Goal: Find contact information: Find contact information

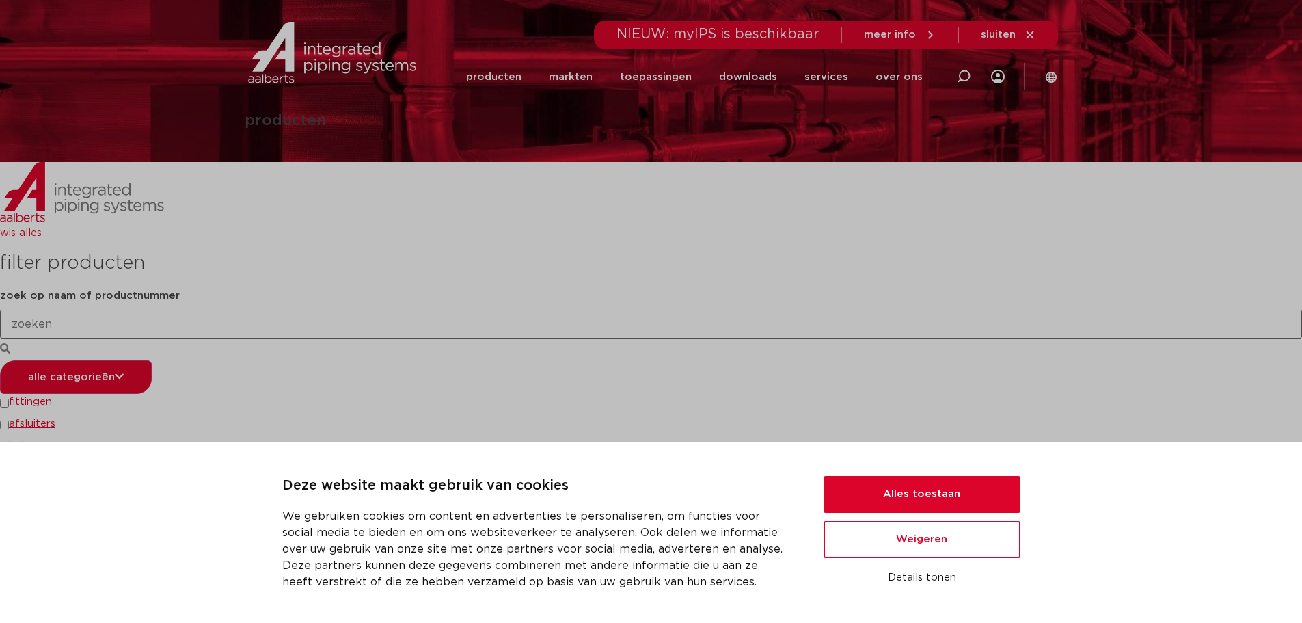
scroll to position [273, 0]
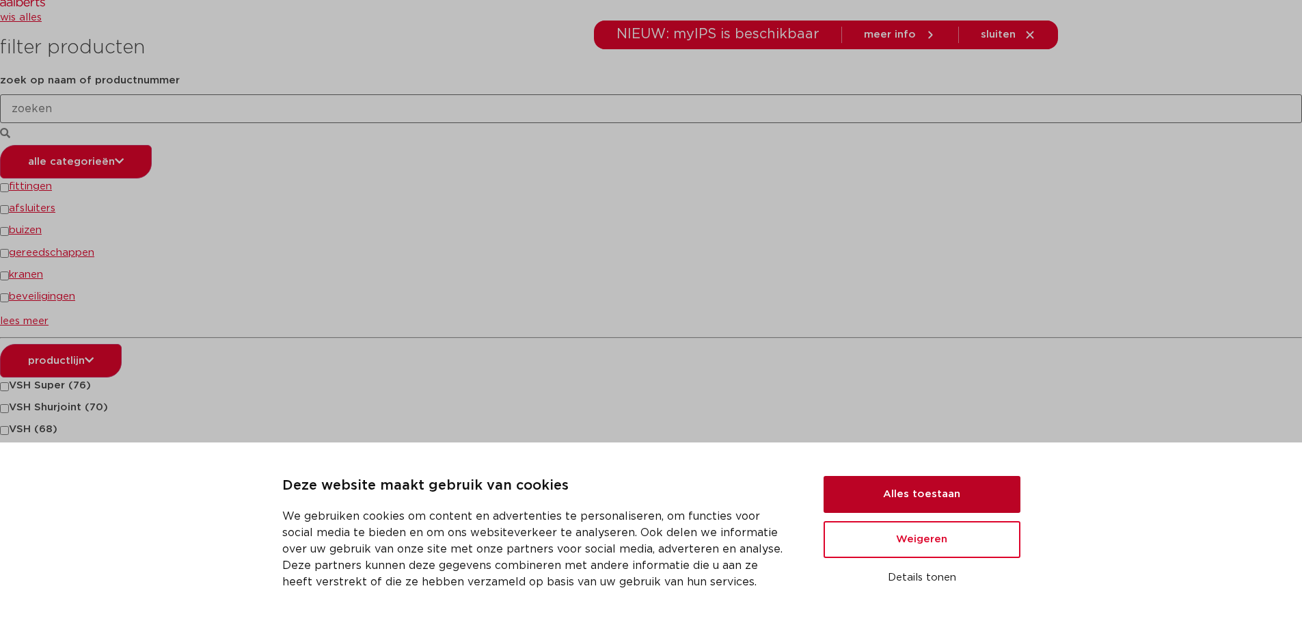
click at [915, 496] on button "Alles toestaan" at bounding box center [922, 494] width 197 height 37
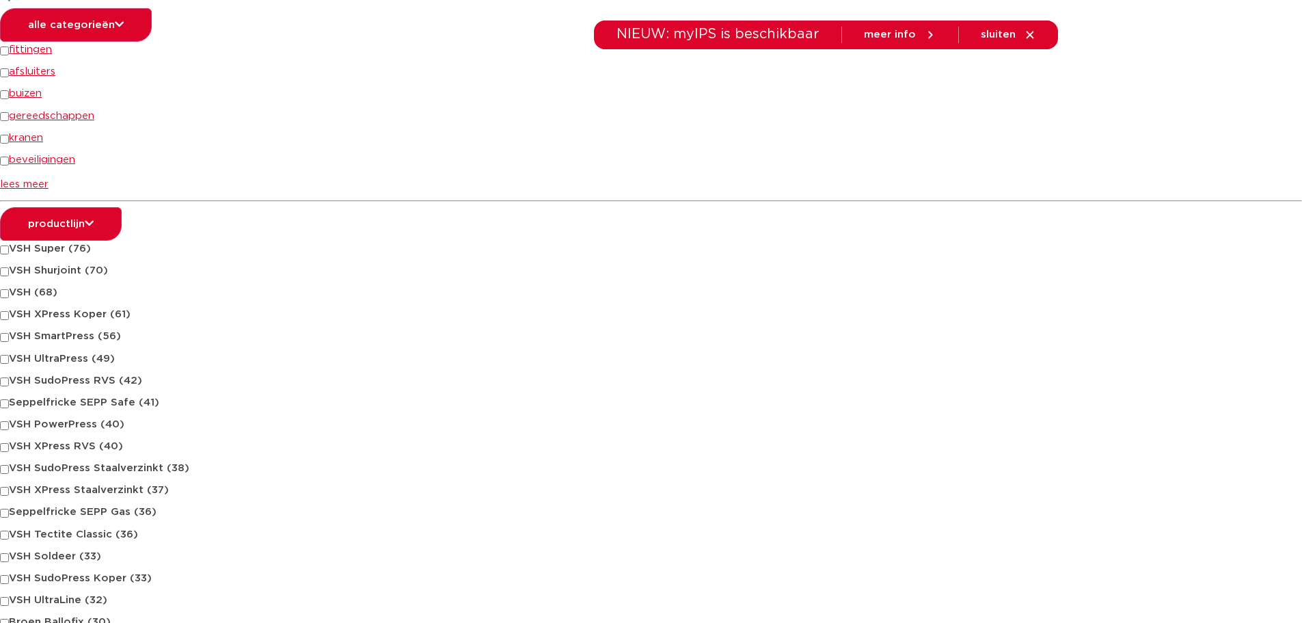
scroll to position [479, 0]
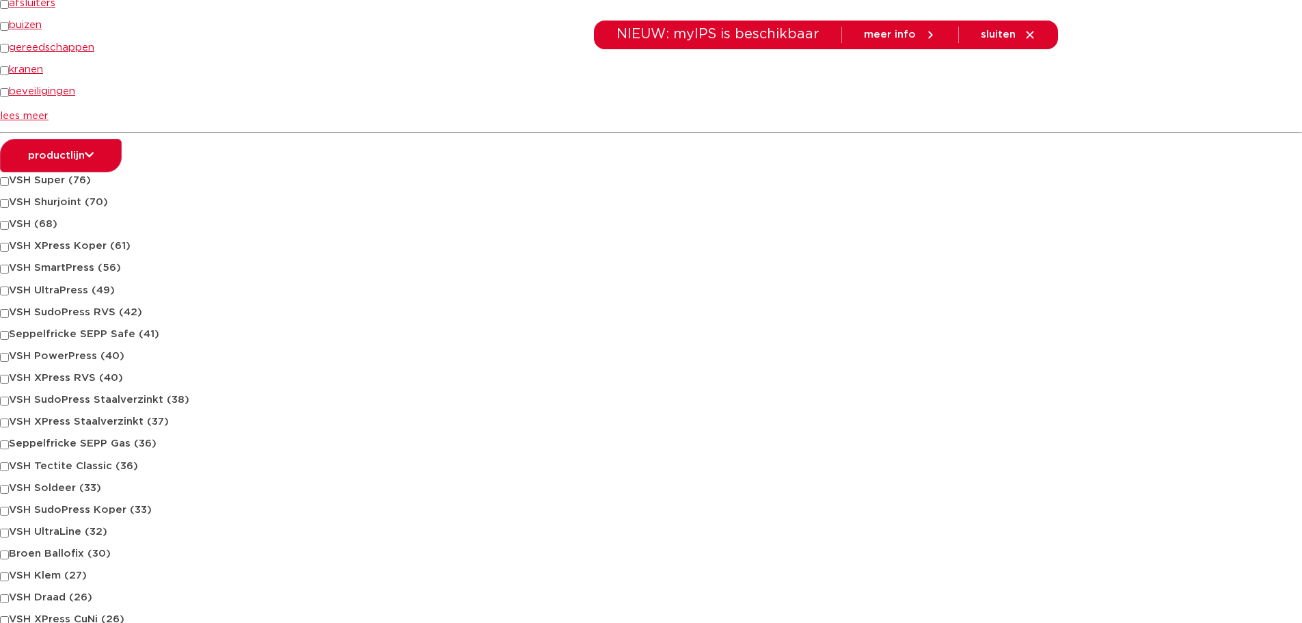
click at [2, 290] on input "VSH UltraPress (49)" at bounding box center [4, 290] width 9 height 9
checkbox input "true"
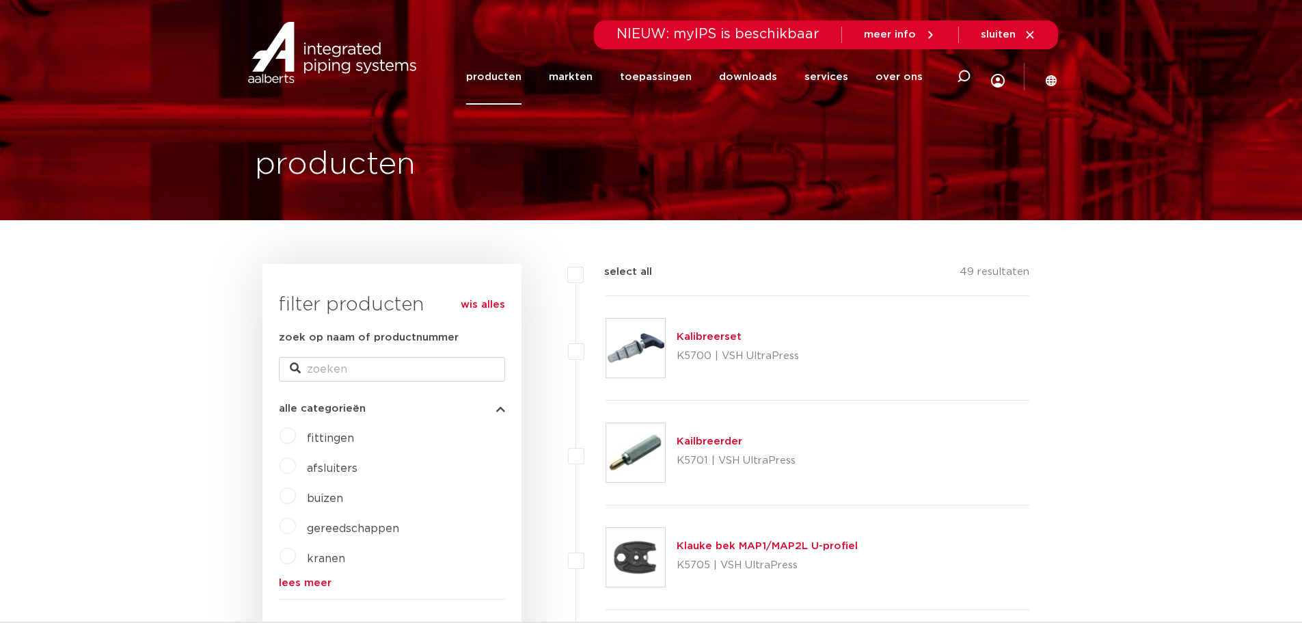
click at [296, 433] on label "fittingen" at bounding box center [325, 436] width 58 height 22
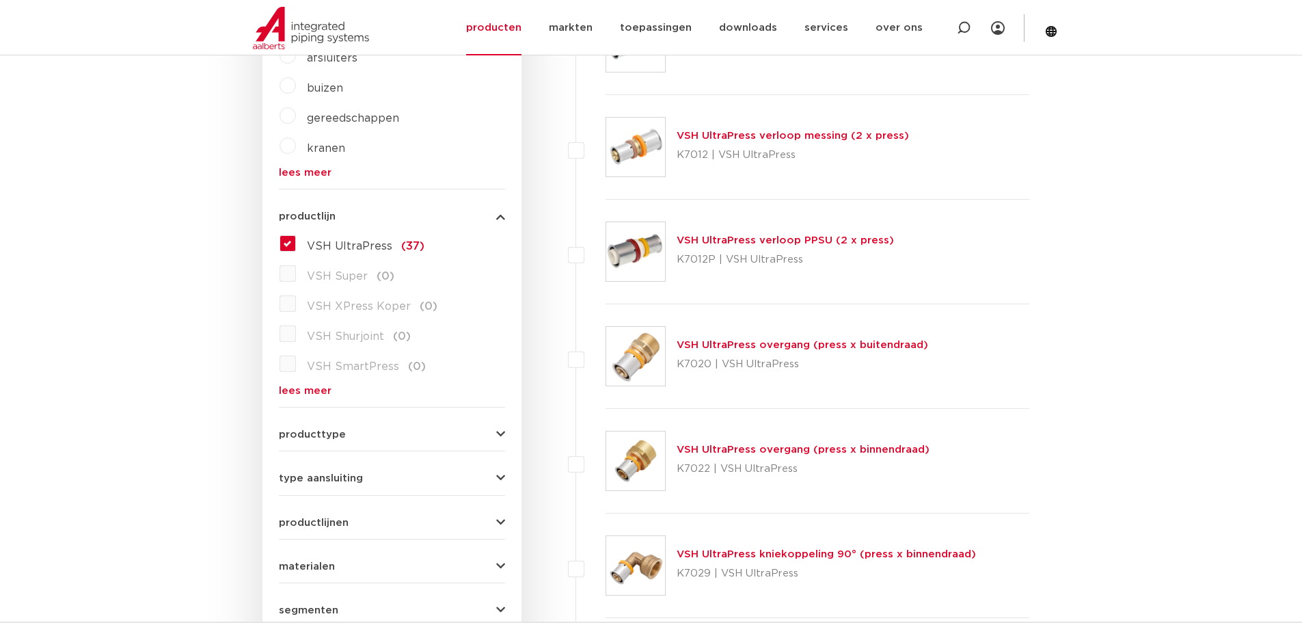
scroll to position [479, 0]
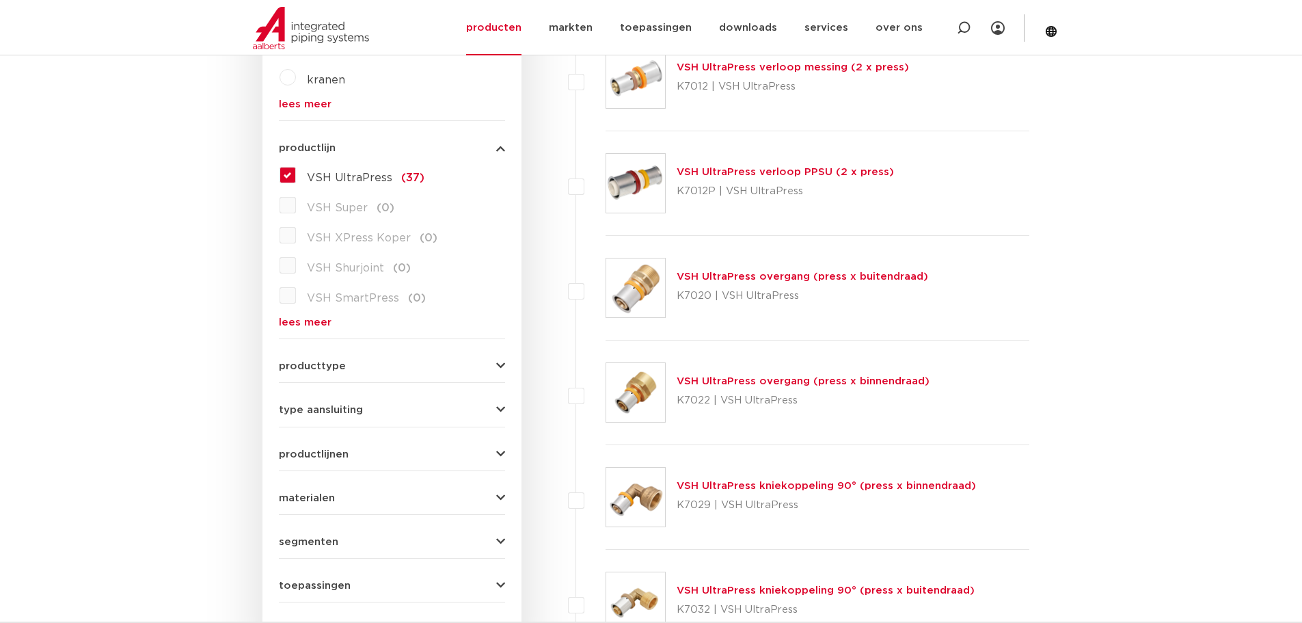
click at [885, 383] on link "VSH UltraPress overgang (press x binnendraad)" at bounding box center [803, 381] width 253 height 10
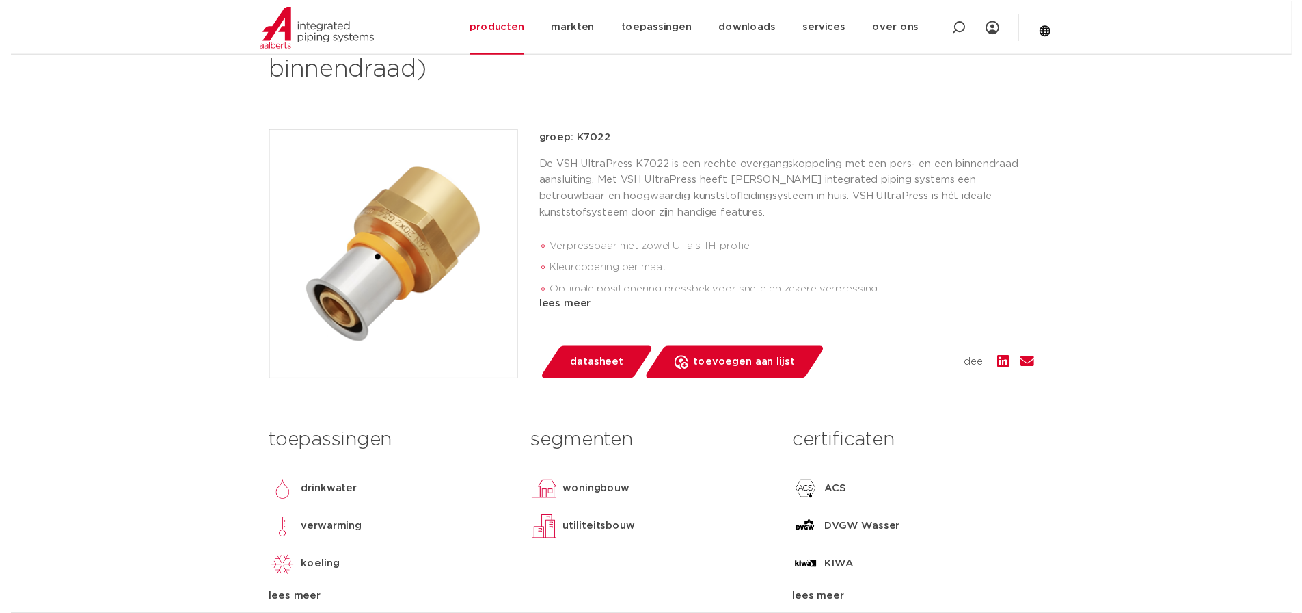
scroll to position [273, 0]
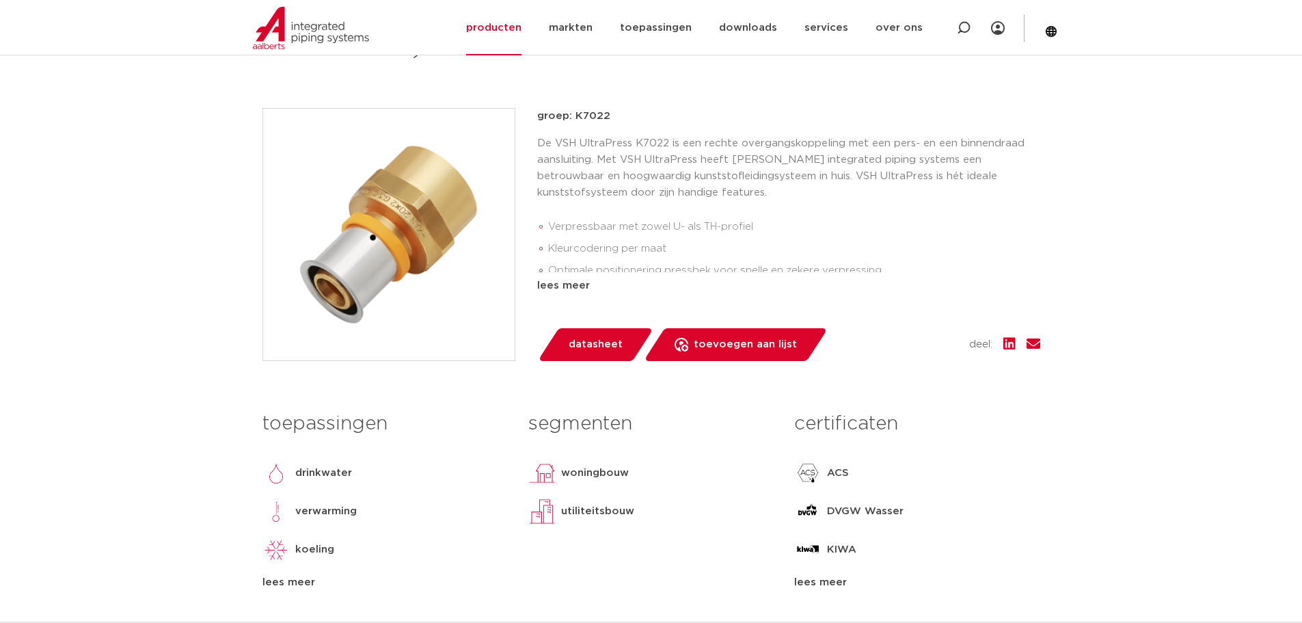
click at [597, 336] on span "datasheet" at bounding box center [596, 345] width 54 height 22
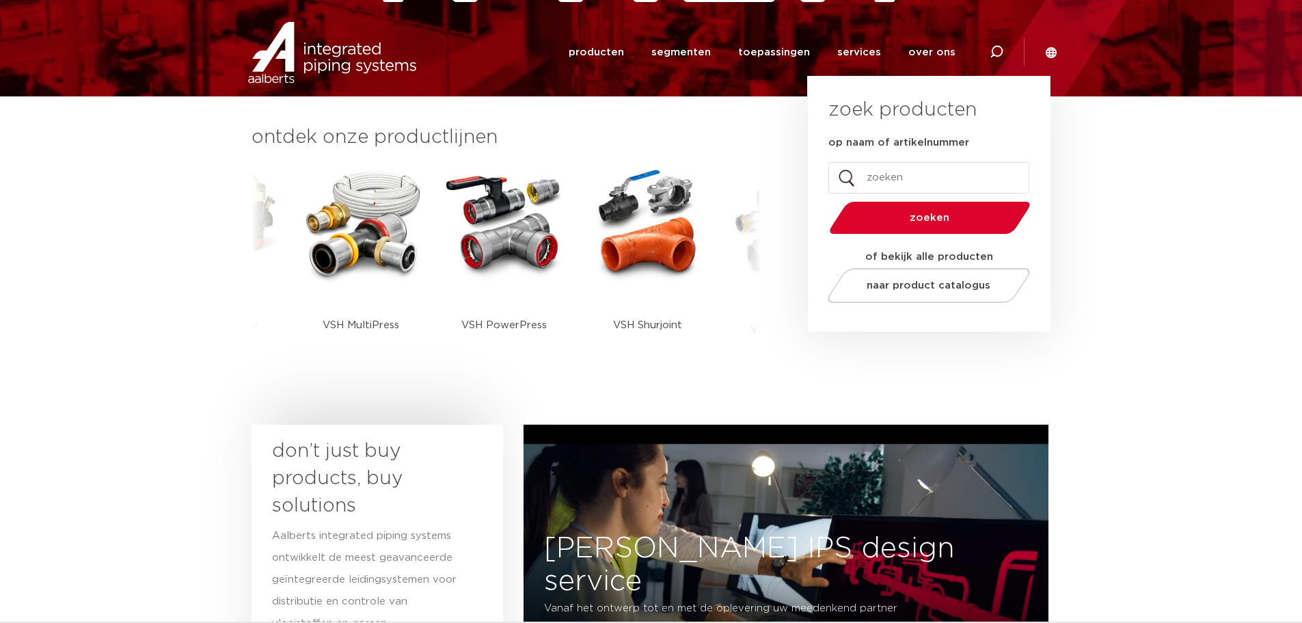
scroll to position [273, 0]
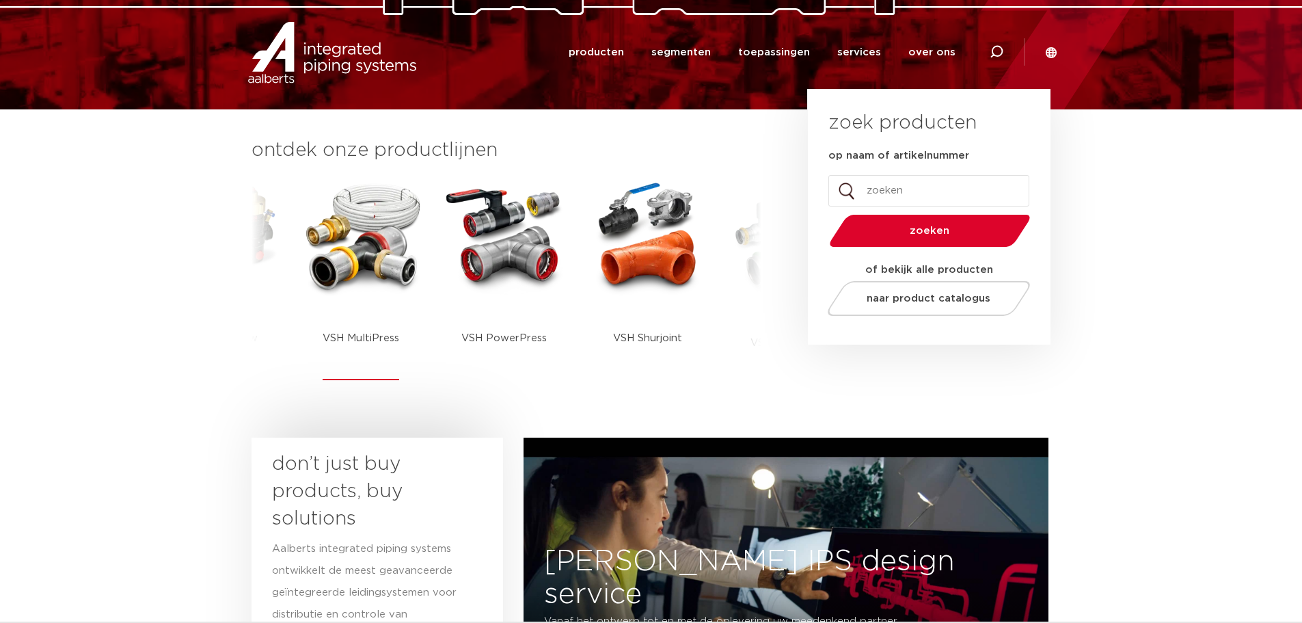
click at [369, 219] on img at bounding box center [360, 237] width 123 height 118
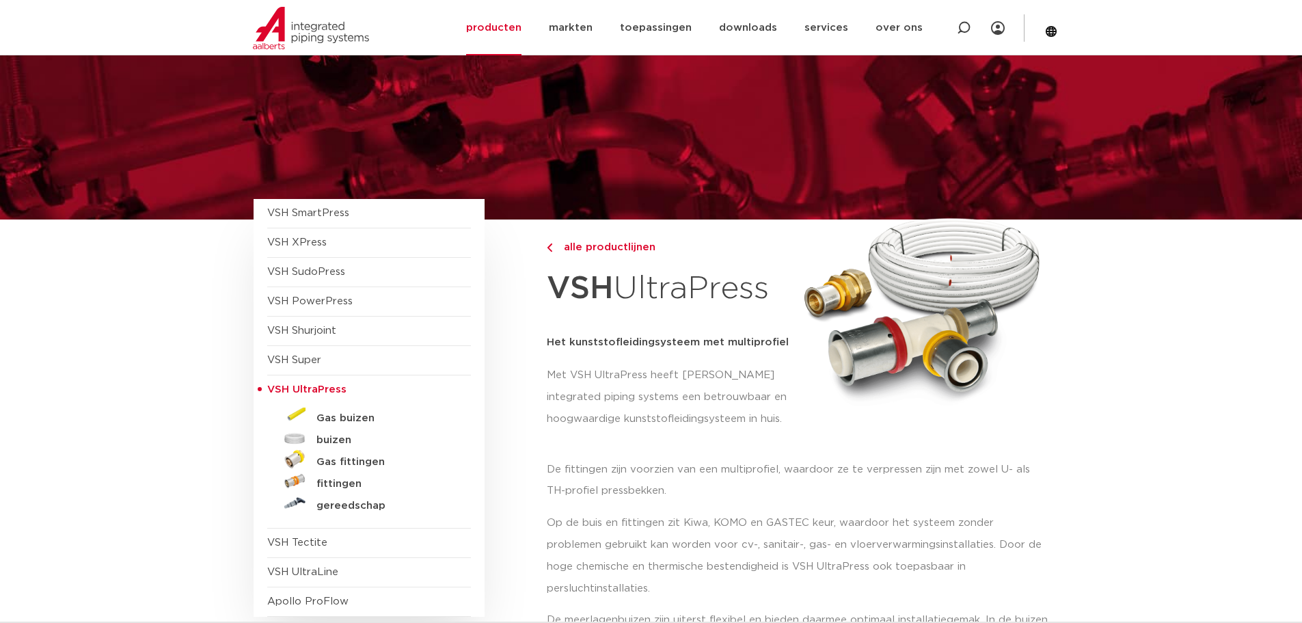
scroll to position [68, 0]
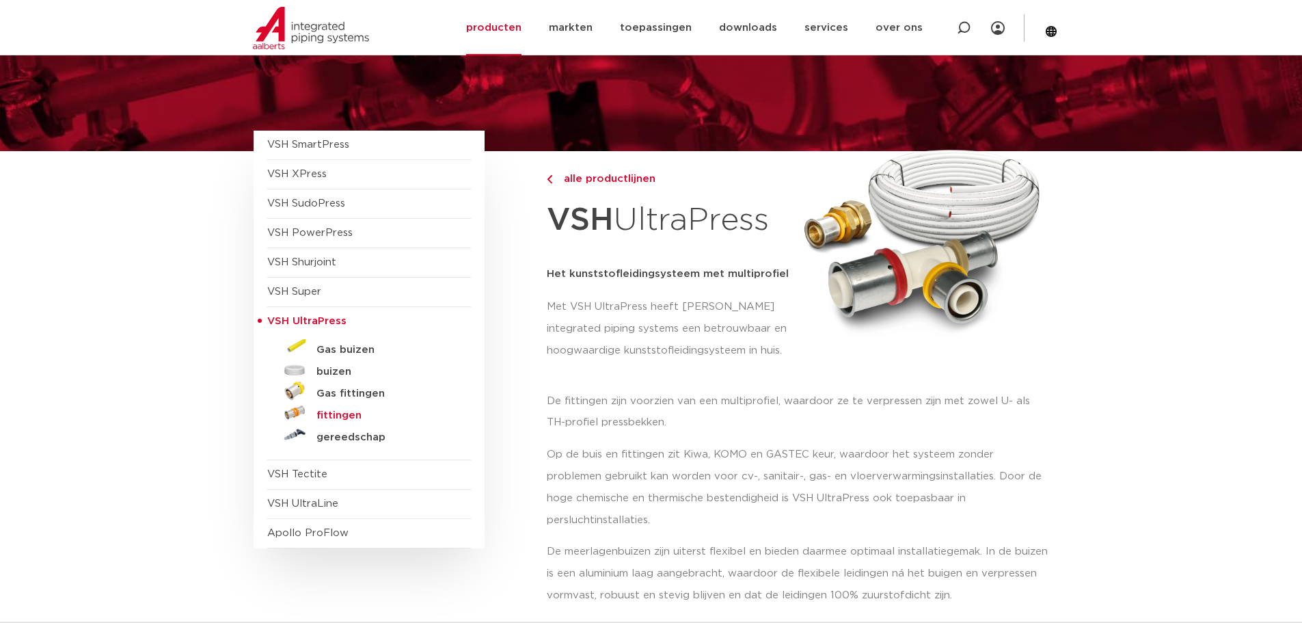
click at [348, 414] on h5 "fittingen" at bounding box center [384, 415] width 135 height 12
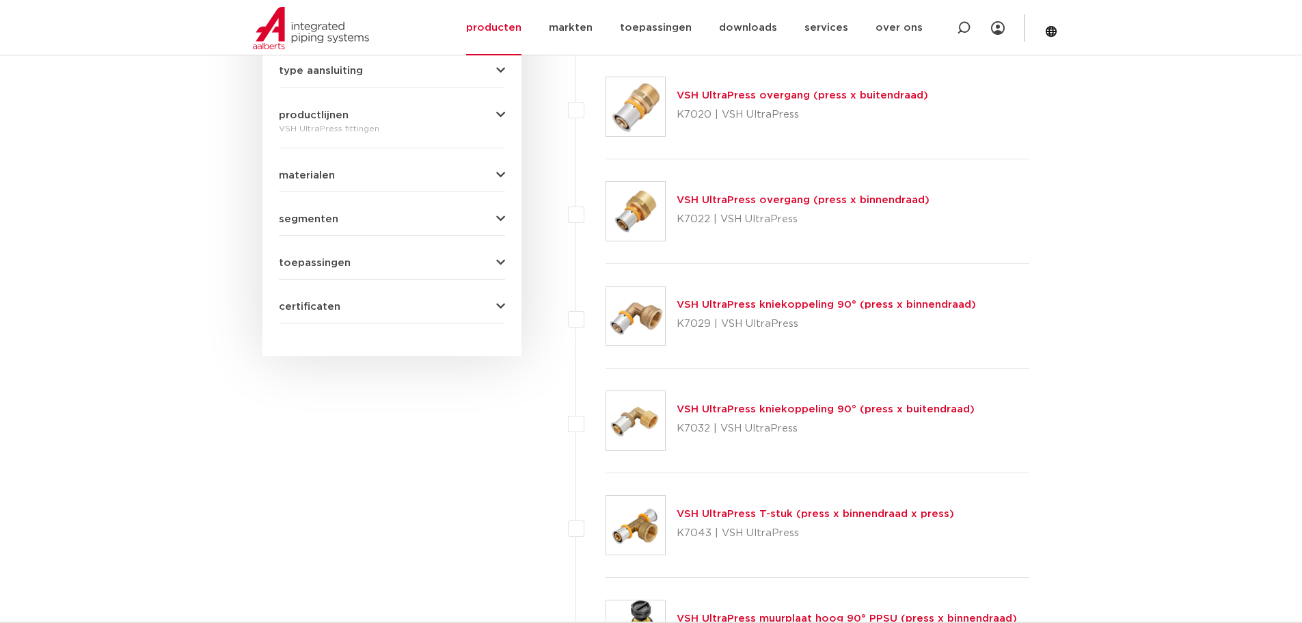
scroll to position [684, 0]
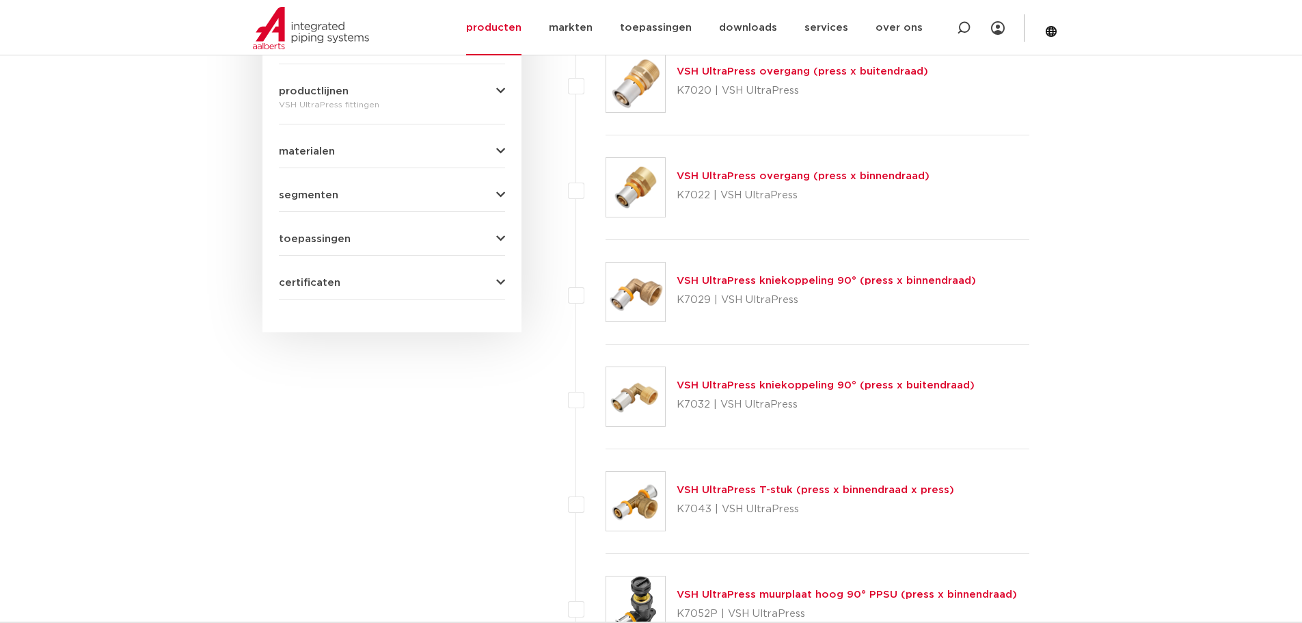
click at [854, 383] on link "VSH UltraPress kniekoppeling 90° (press x buitendraad)" at bounding box center [826, 385] width 298 height 10
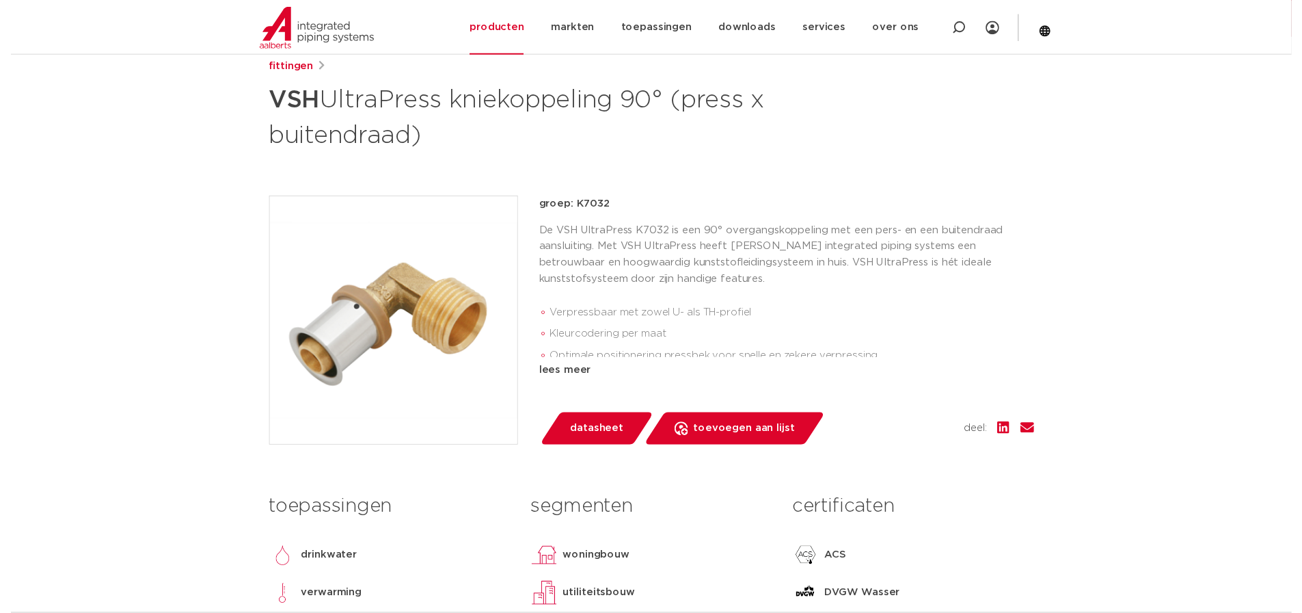
scroll to position [205, 0]
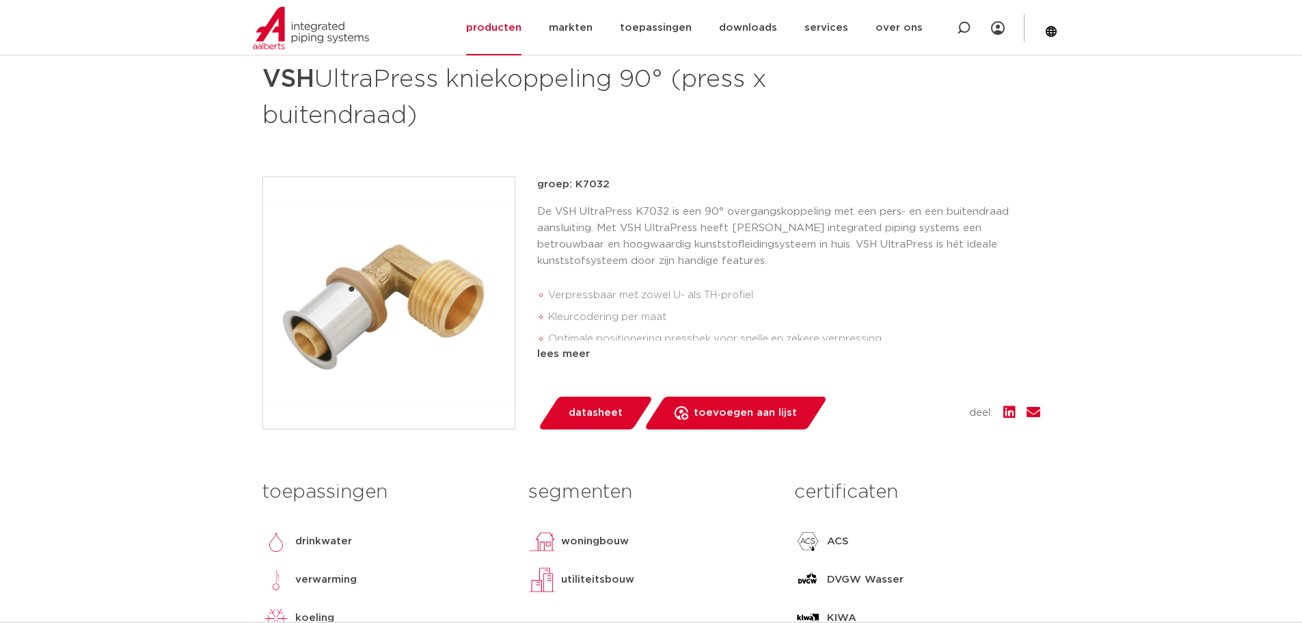
click at [597, 409] on span "datasheet" at bounding box center [596, 413] width 54 height 22
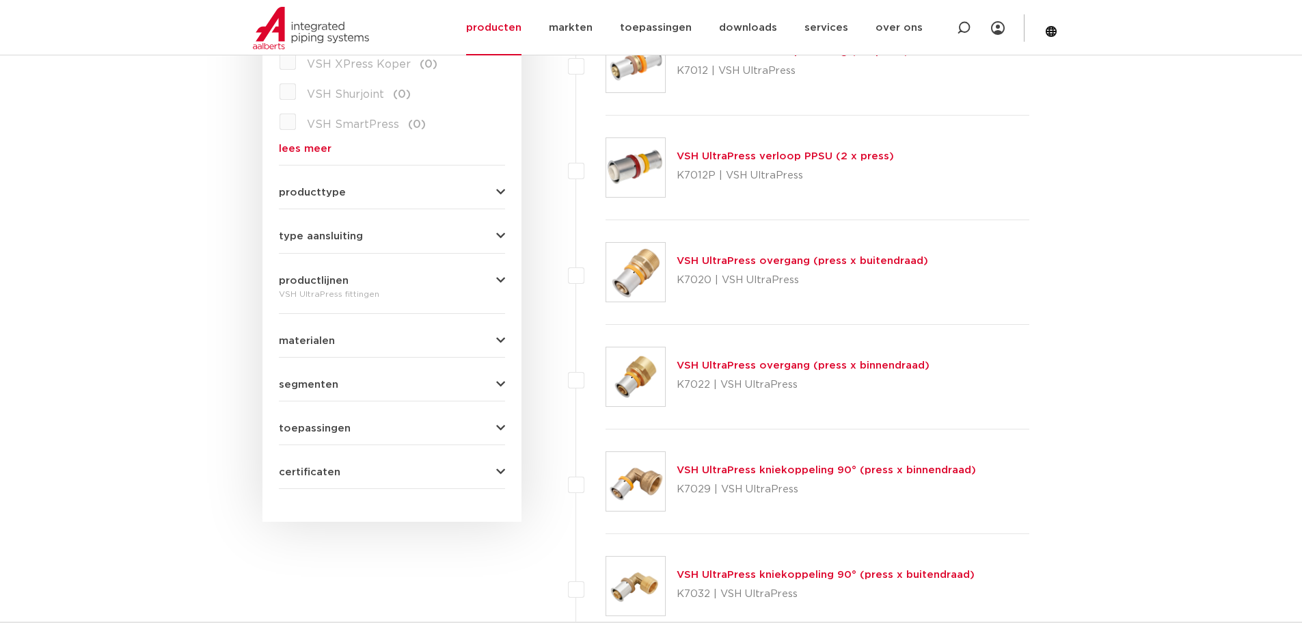
scroll to position [495, 0]
click at [878, 260] on link "VSH UltraPress overgang (press x buitendraad)" at bounding box center [803, 260] width 252 height 10
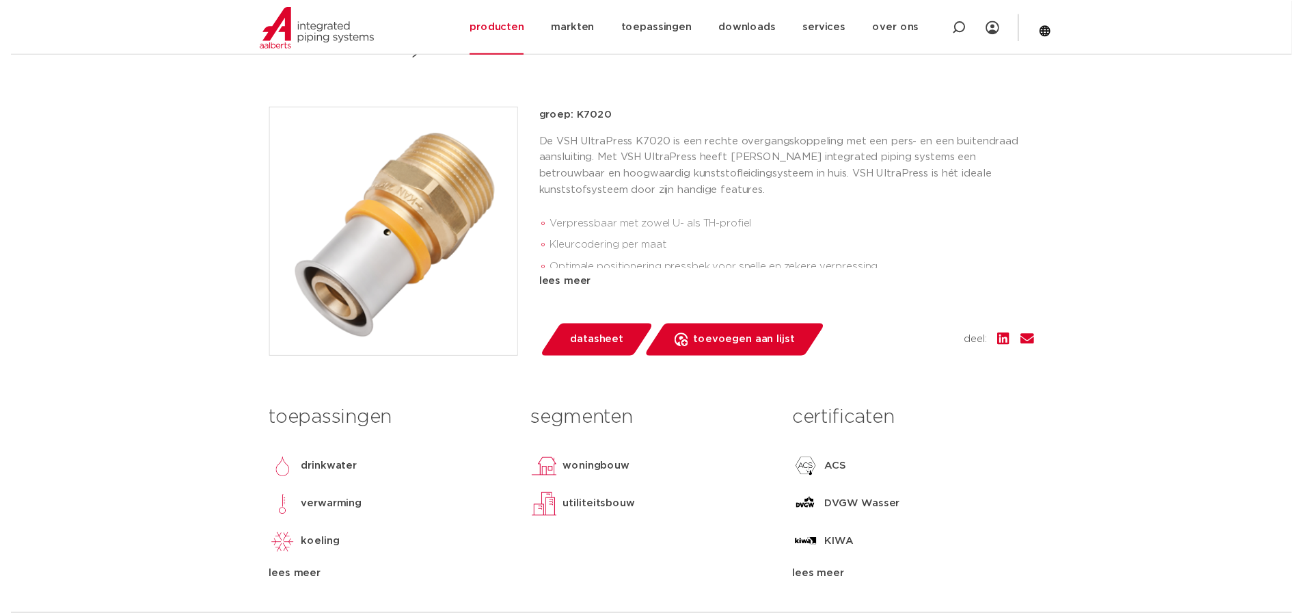
scroll to position [342, 0]
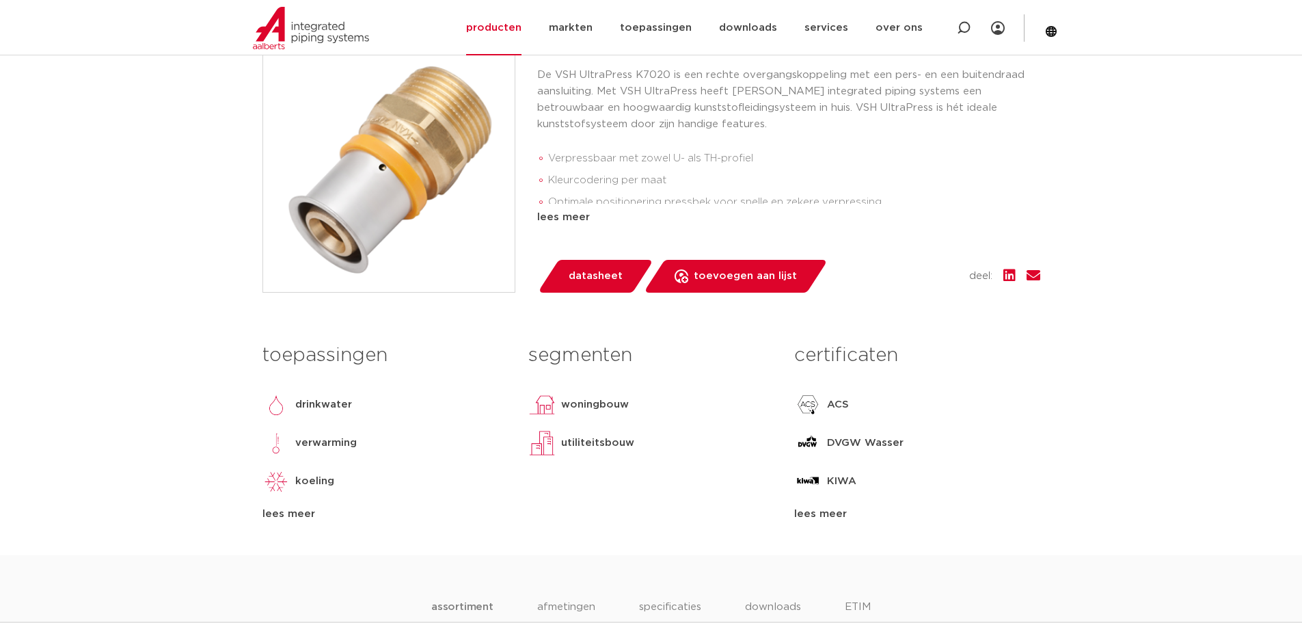
click at [581, 269] on span "datasheet" at bounding box center [596, 276] width 54 height 22
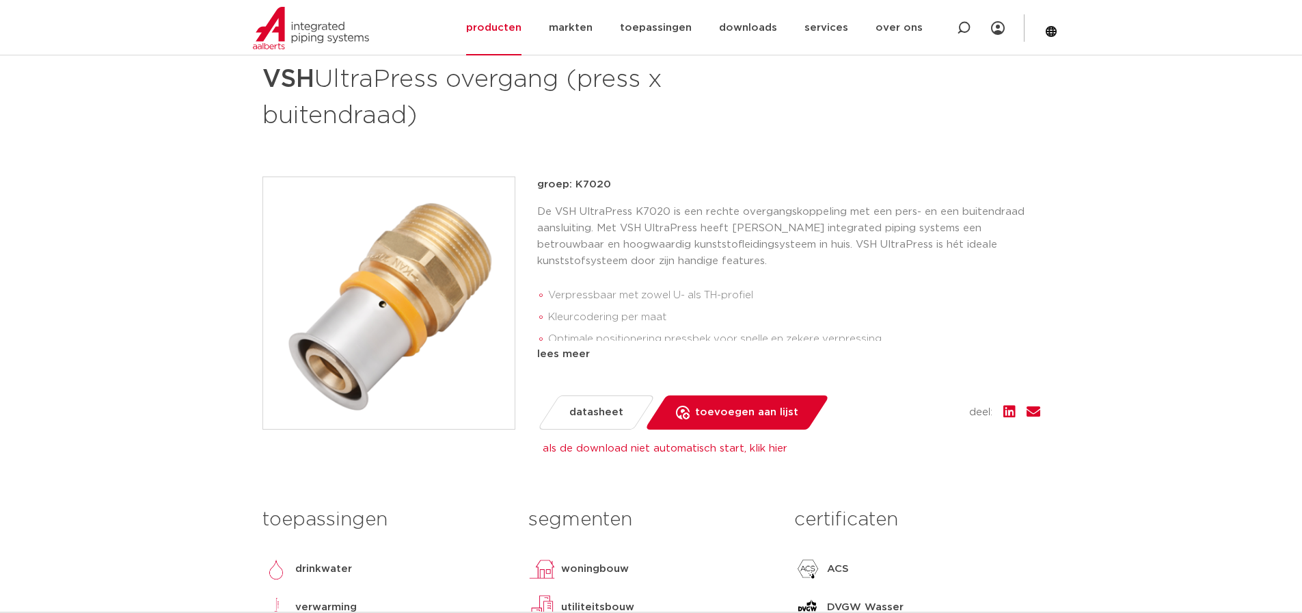
scroll to position [137, 0]
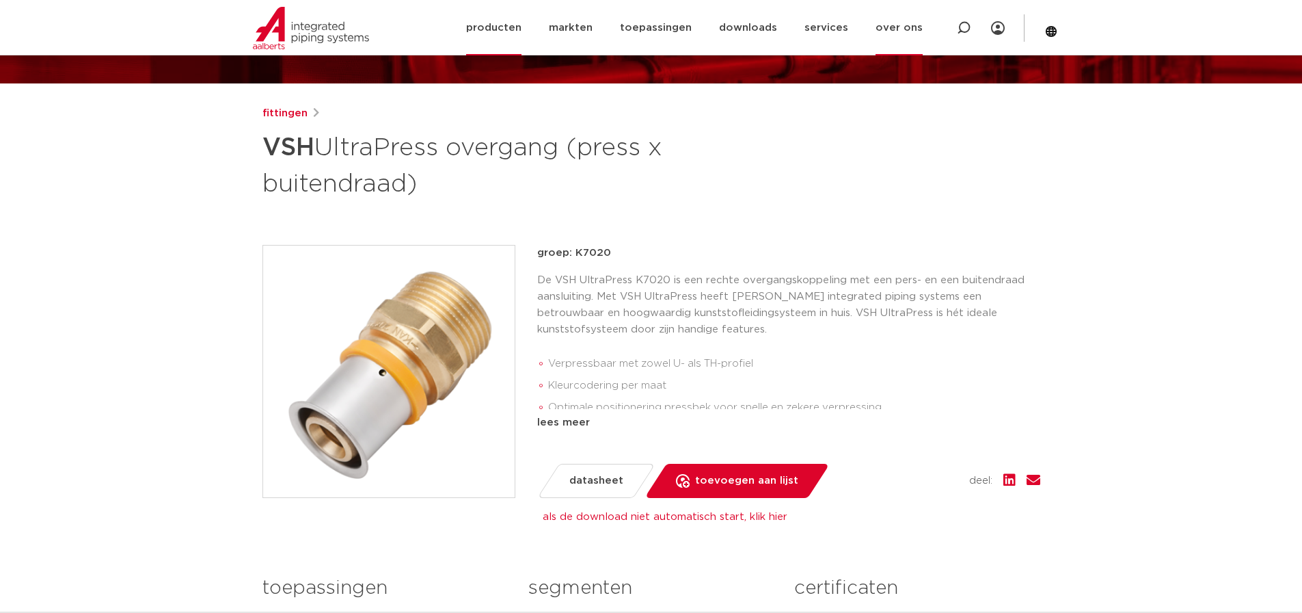
click at [901, 26] on link "over ons" at bounding box center [899, 27] width 47 height 55
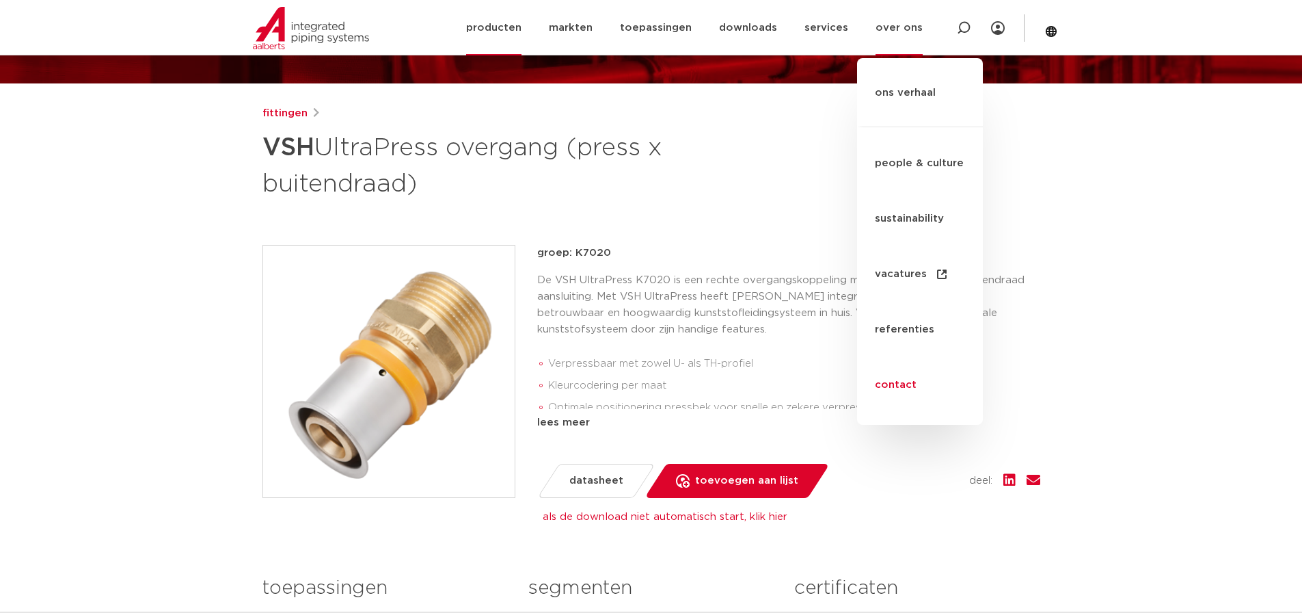
click at [898, 357] on link "contact" at bounding box center [920, 384] width 126 height 55
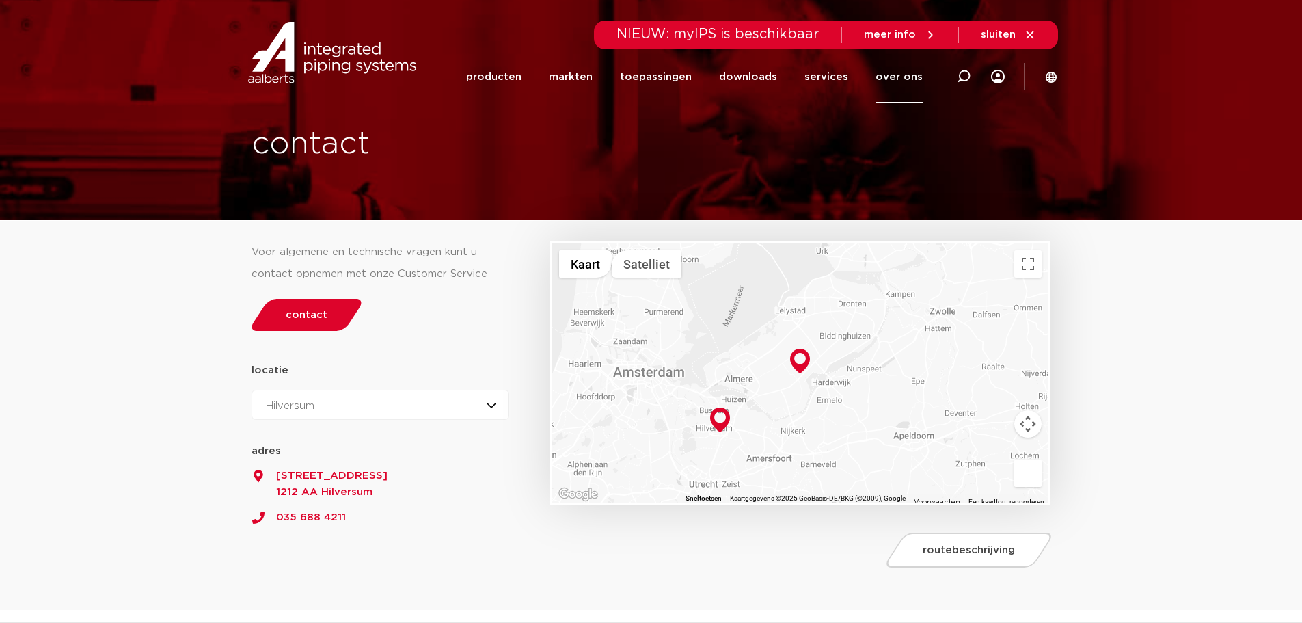
click at [1028, 34] on icon at bounding box center [1030, 35] width 12 height 12
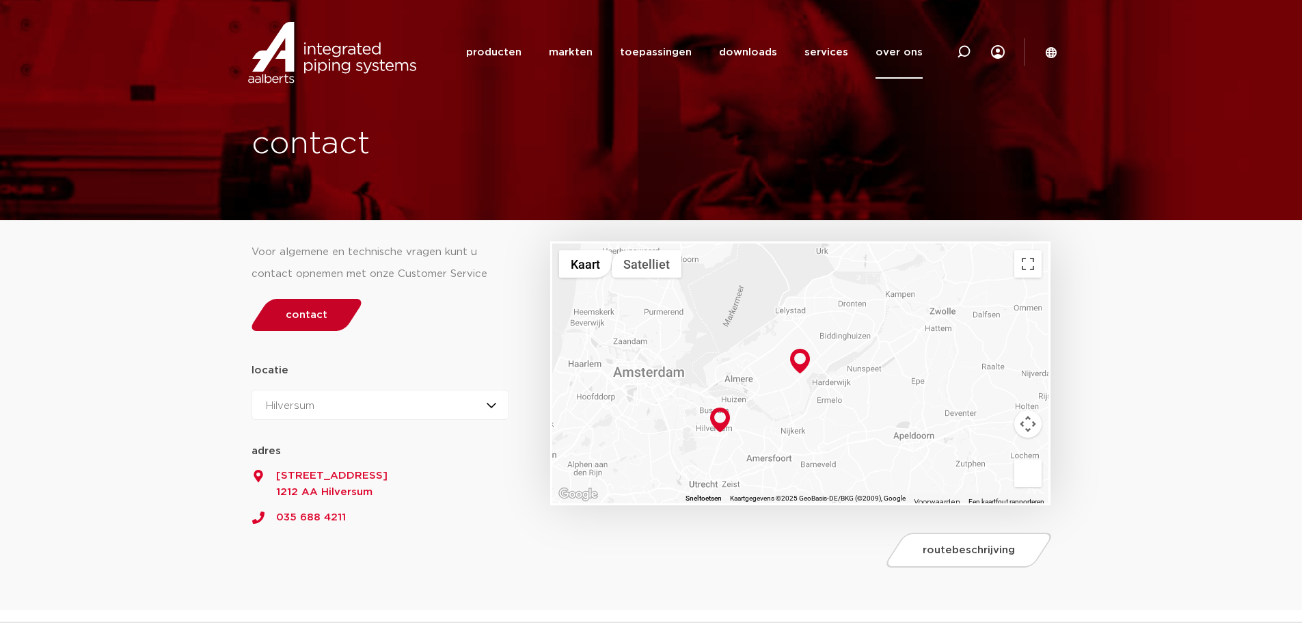
click at [317, 310] on span "contact" at bounding box center [307, 315] width 42 height 10
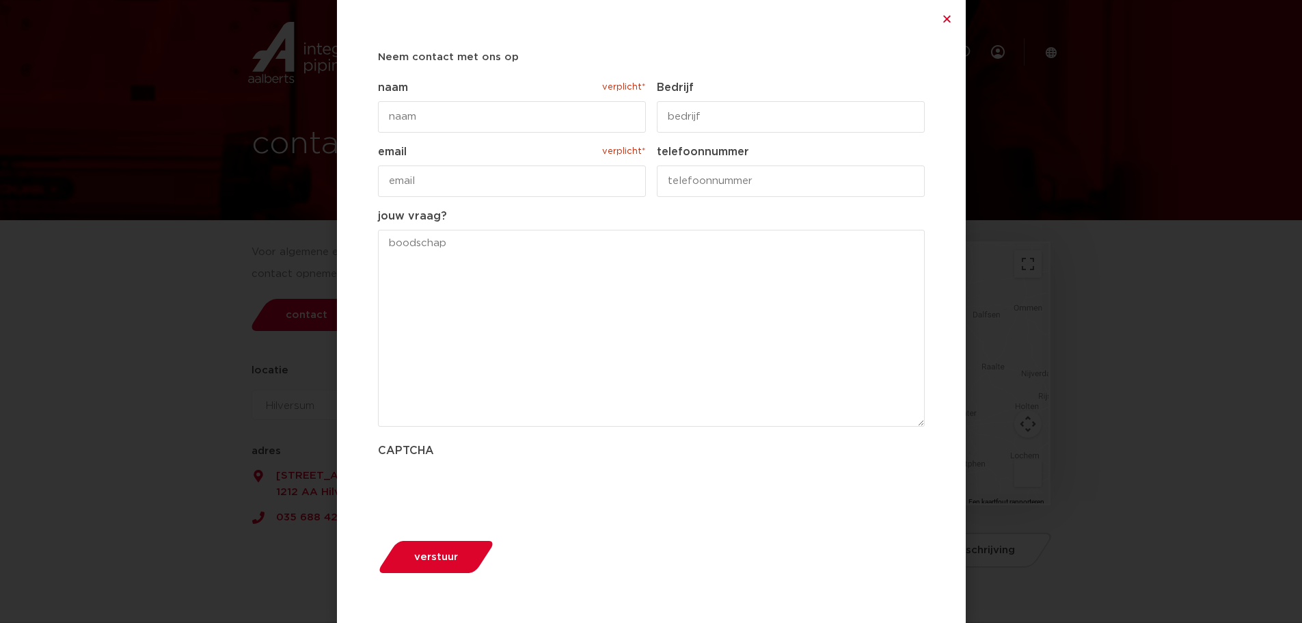
click at [945, 12] on div "Neem contact met ons op " verplicht* " geeft vereiste velden aan Dit veld is ve…" at bounding box center [651, 311] width 629 height 623
click at [948, 14] on icon "Close" at bounding box center [947, 19] width 10 height 10
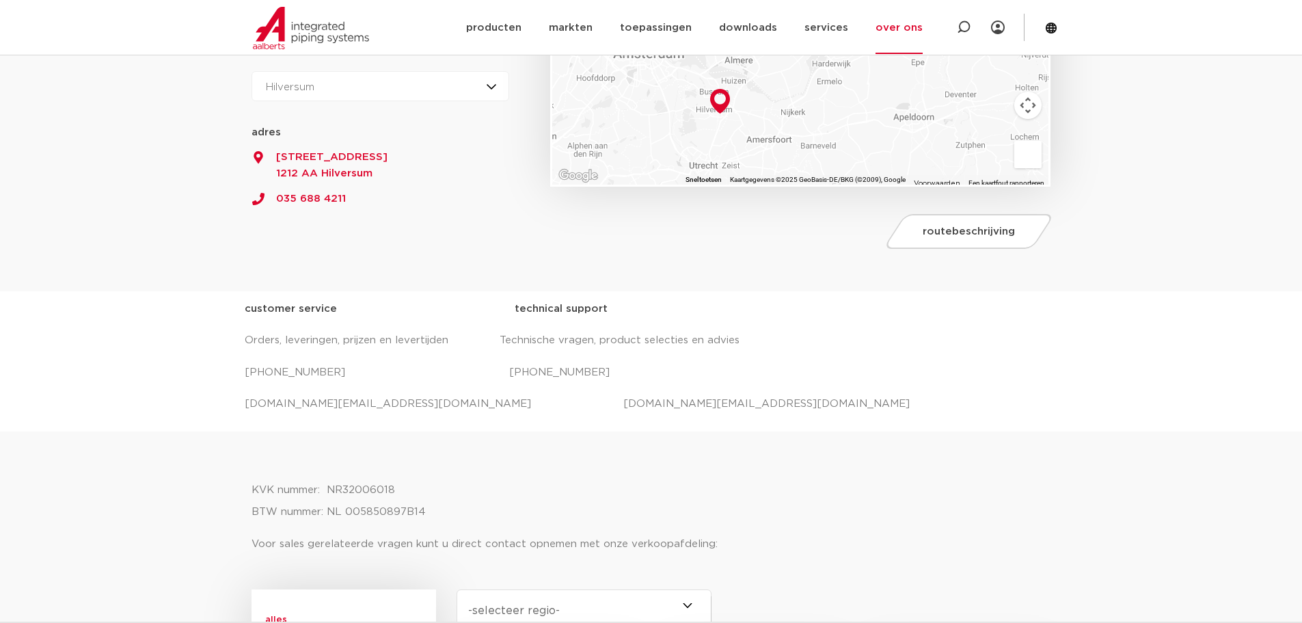
scroll to position [342, 0]
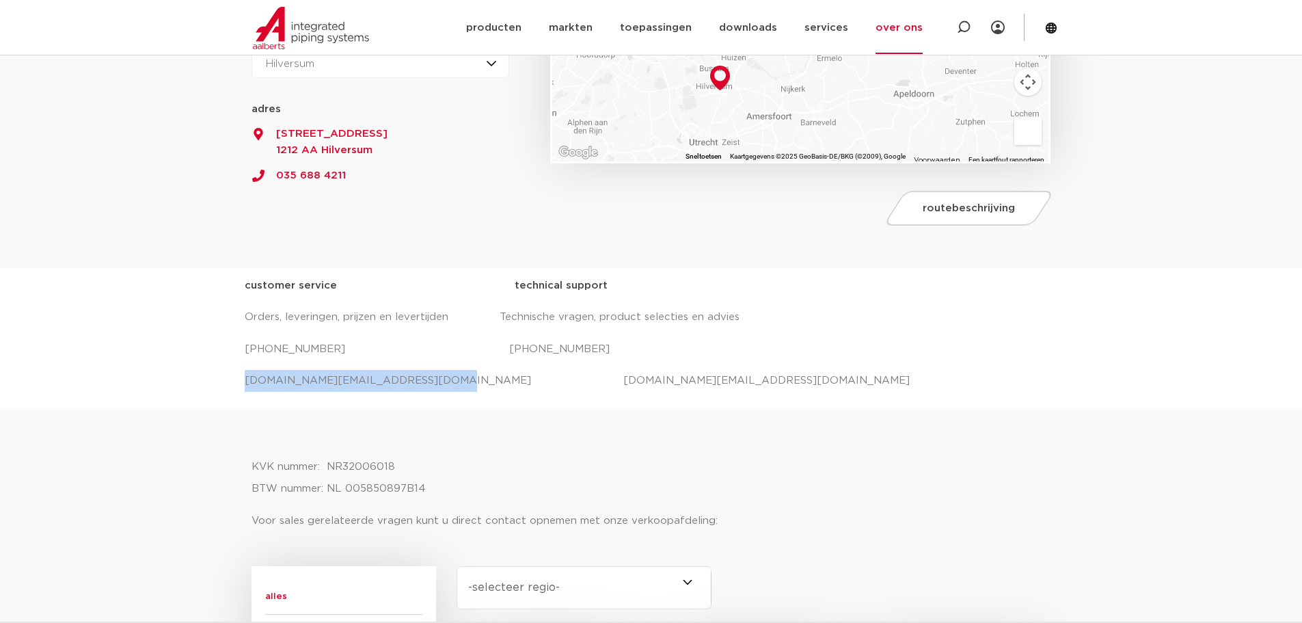
drag, startPoint x: 418, startPoint y: 379, endPoint x: 235, endPoint y: 384, distance: 182.6
click at [235, 384] on div "customer service technical support Orders, leveringen, prijzen en levertijden T…" at bounding box center [651, 338] width 1302 height 140
copy p "salessupport.nl@aalberts-ips.com"
